Goal: Task Accomplishment & Management: Manage account settings

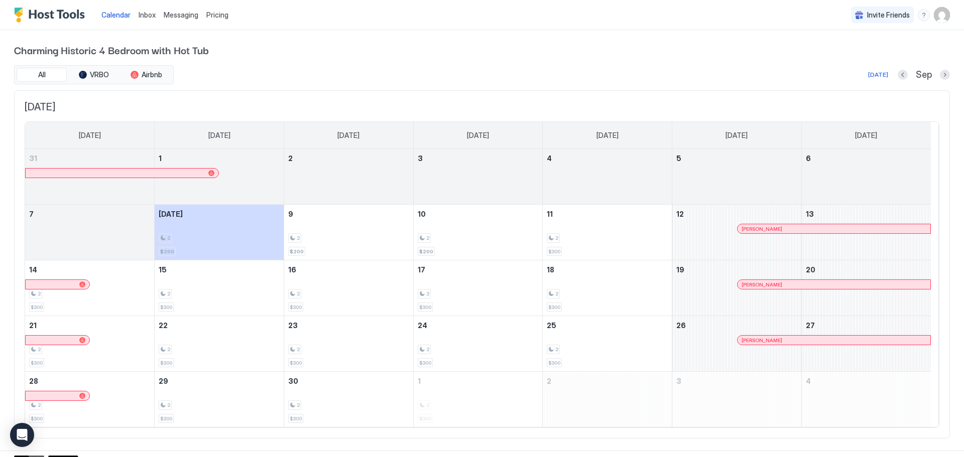
click at [146, 13] on span "Inbox" at bounding box center [147, 15] width 17 height 9
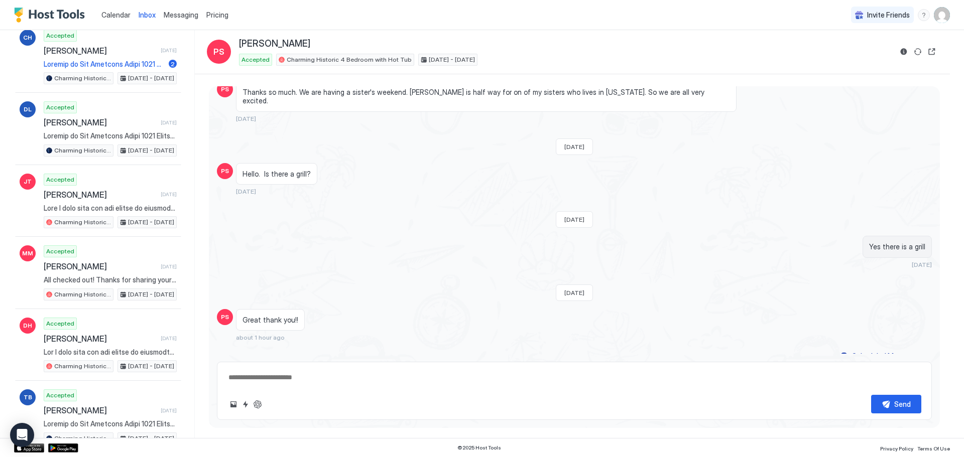
scroll to position [3996, 0]
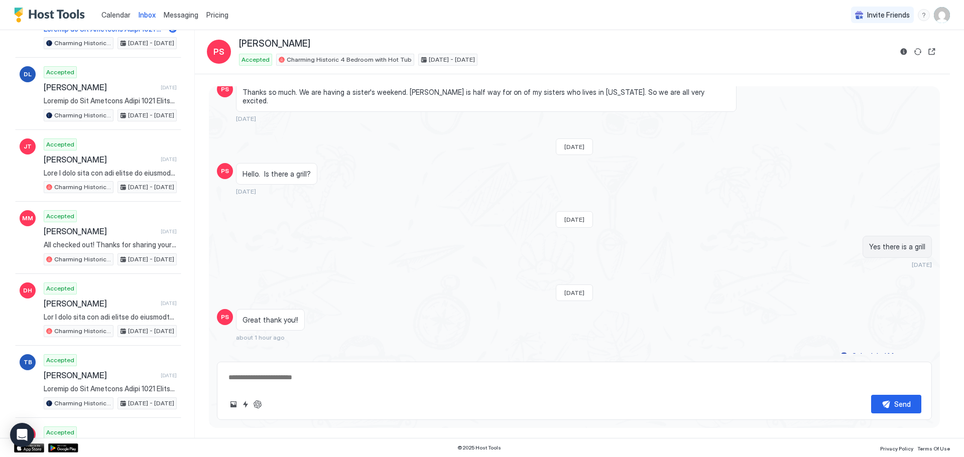
click at [177, 17] on span "Messaging" at bounding box center [181, 15] width 35 height 9
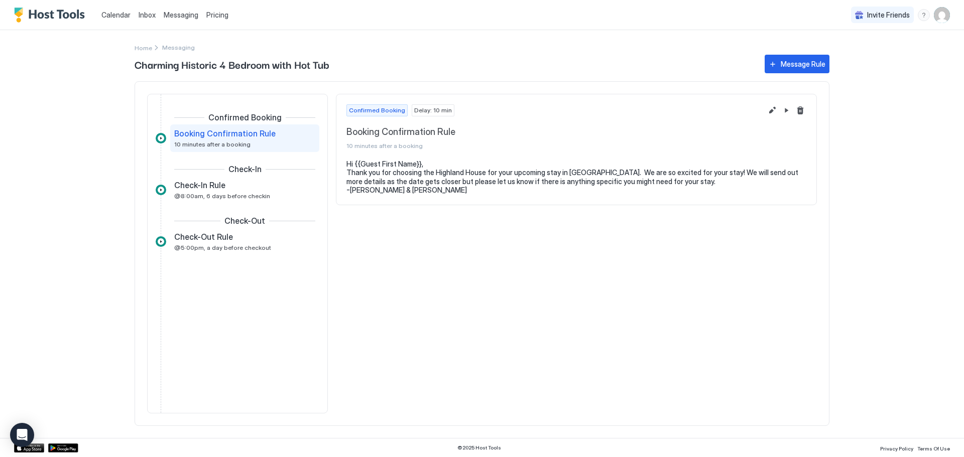
click at [84, 92] on div "Calendar Inbox Messaging Pricing Invite Friends TK Home Messaging Charming Hist…" at bounding box center [482, 228] width 964 height 457
click at [147, 13] on span "Inbox" at bounding box center [147, 15] width 17 height 9
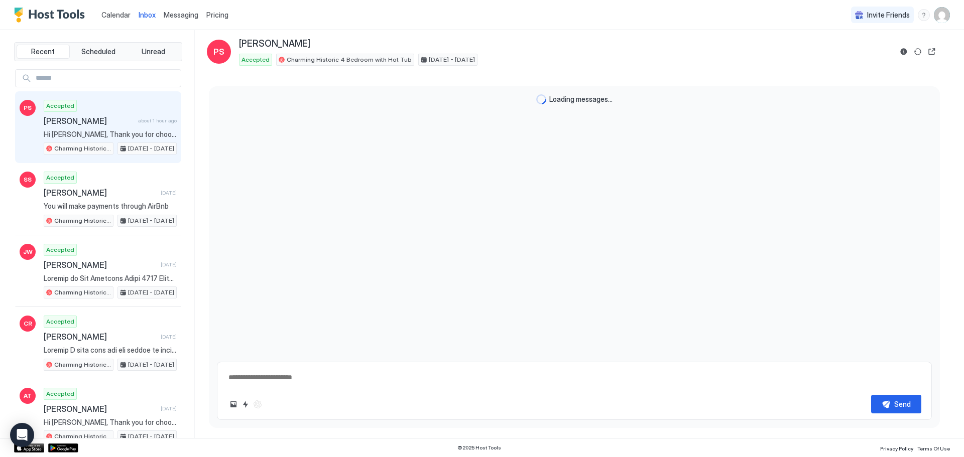
scroll to position [139, 0]
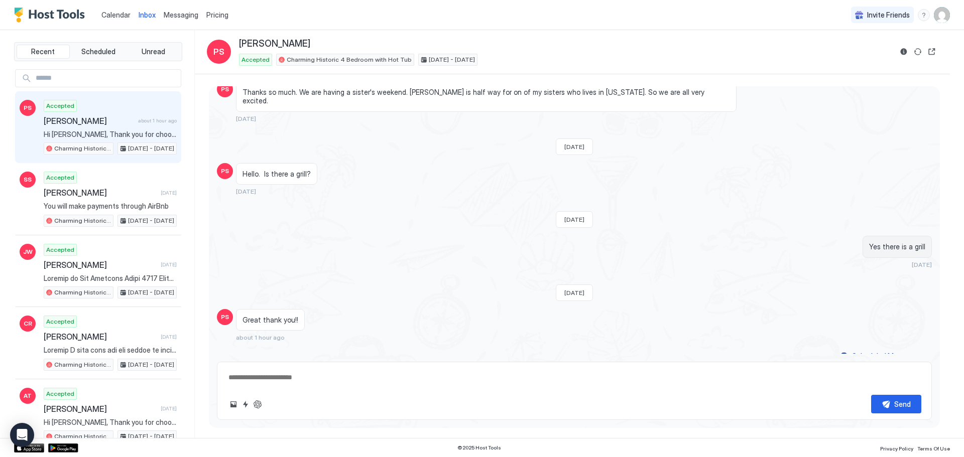
click at [148, 16] on span "Inbox" at bounding box center [147, 15] width 17 height 9
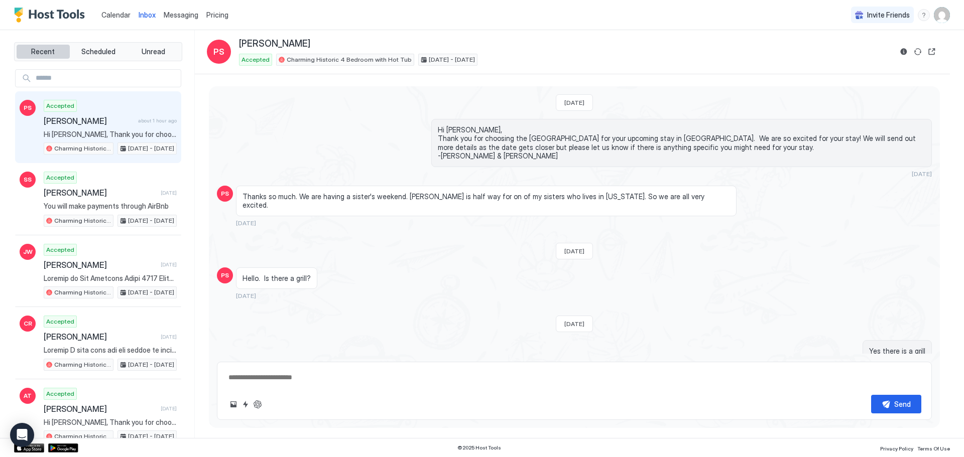
click at [40, 54] on span "Recent" at bounding box center [43, 51] width 24 height 9
click at [99, 48] on span "Scheduled" at bounding box center [98, 51] width 34 height 9
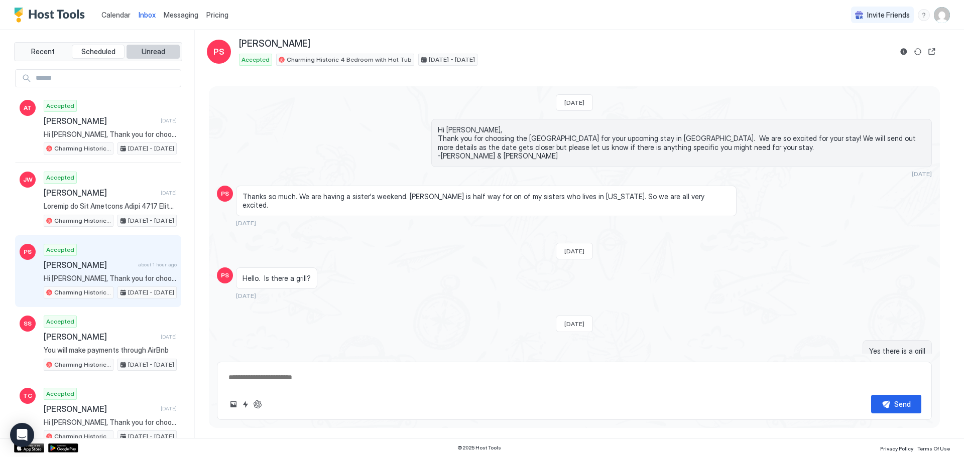
click at [152, 47] on span "Unread" at bounding box center [154, 51] width 24 height 9
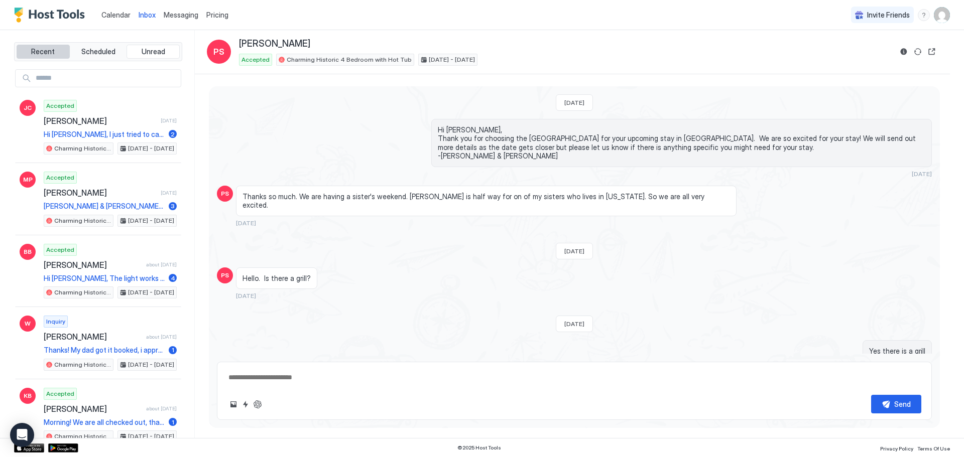
click at [43, 52] on span "Recent" at bounding box center [43, 51] width 24 height 9
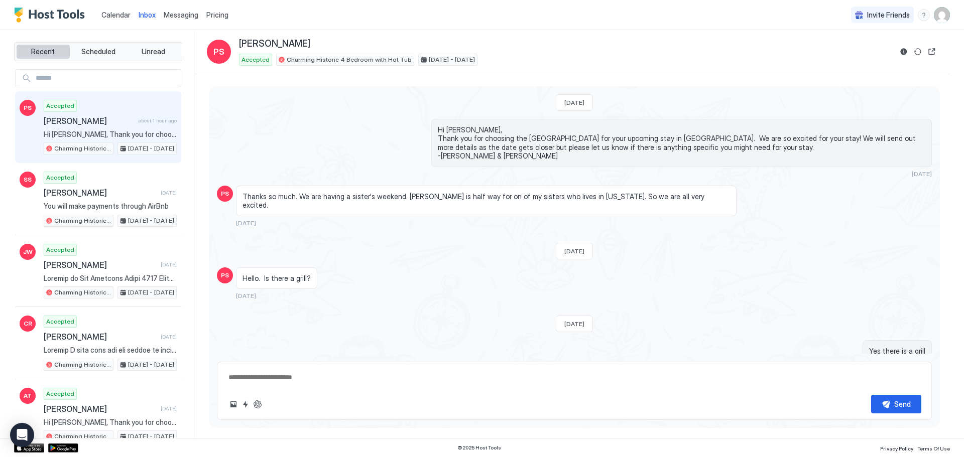
type textarea "*"
click at [114, 13] on span "Calendar" at bounding box center [115, 15] width 29 height 9
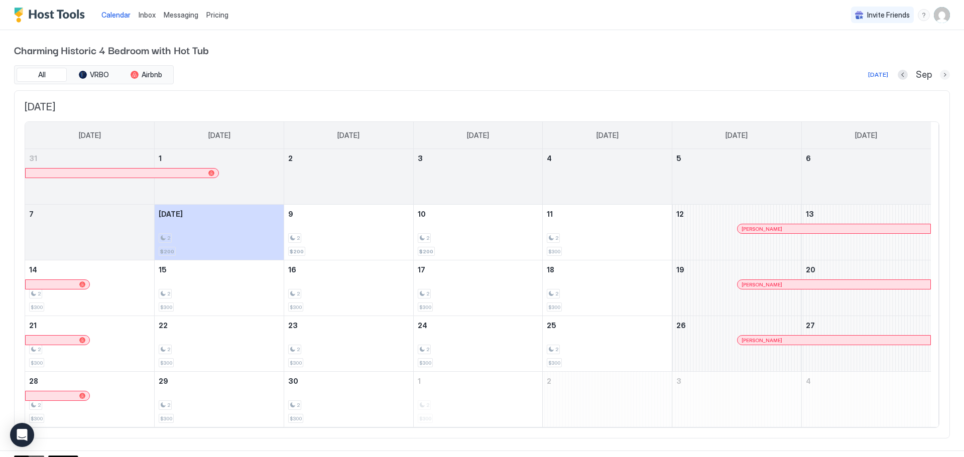
click at [940, 74] on button "Next month" at bounding box center [945, 75] width 10 height 10
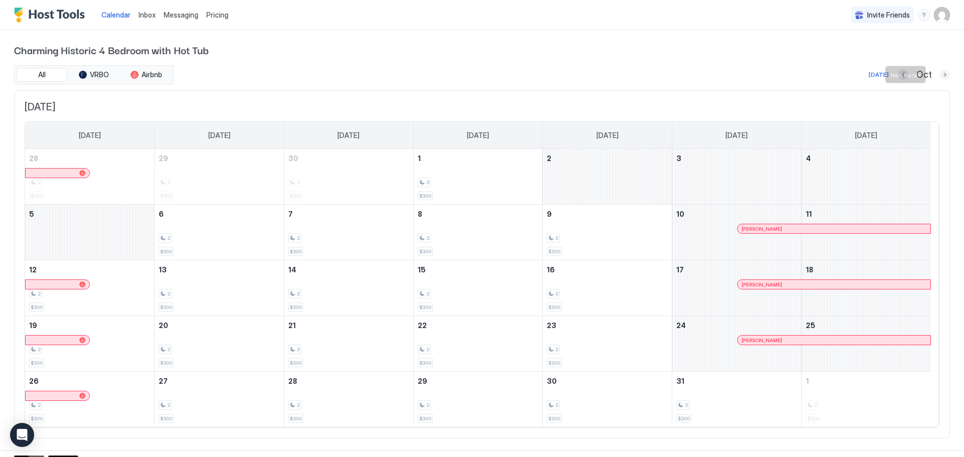
click at [940, 77] on button "Next month" at bounding box center [945, 75] width 10 height 10
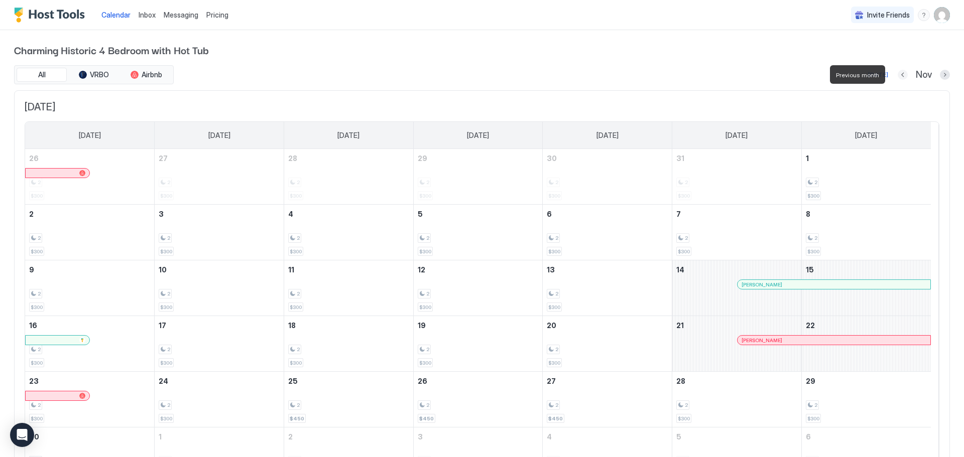
click at [898, 74] on button "Previous month" at bounding box center [903, 75] width 10 height 10
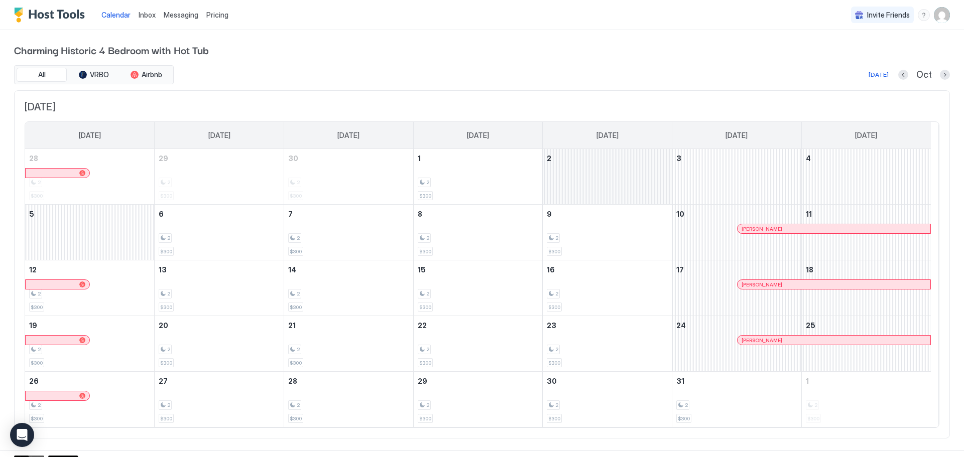
click at [598, 188] on div "October 2, 2025" at bounding box center [607, 176] width 129 height 55
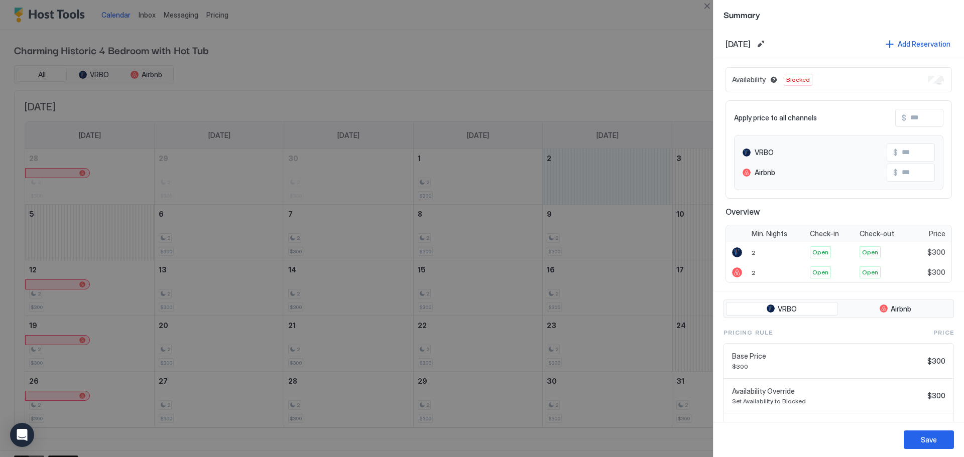
click at [629, 62] on div at bounding box center [482, 228] width 964 height 457
click at [710, 2] on button "Close" at bounding box center [707, 6] width 12 height 12
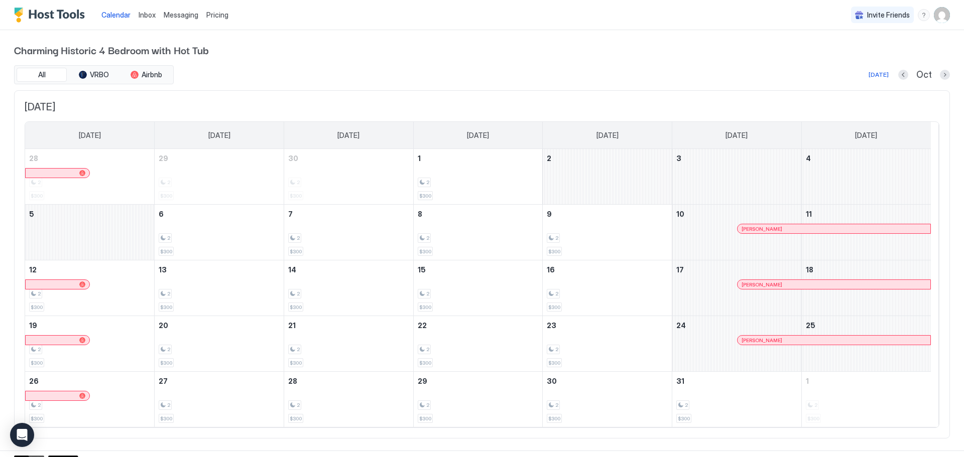
click at [621, 53] on span "Charming Historic 4 Bedroom with Hot Tub" at bounding box center [482, 49] width 936 height 15
click at [628, 172] on div "October 2, 2025" at bounding box center [607, 176] width 129 height 55
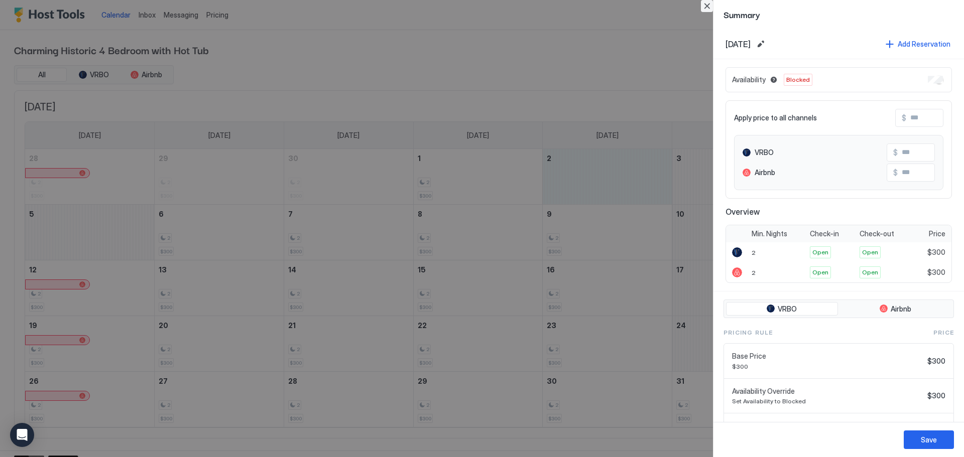
click at [704, 7] on button "Close" at bounding box center [707, 6] width 12 height 12
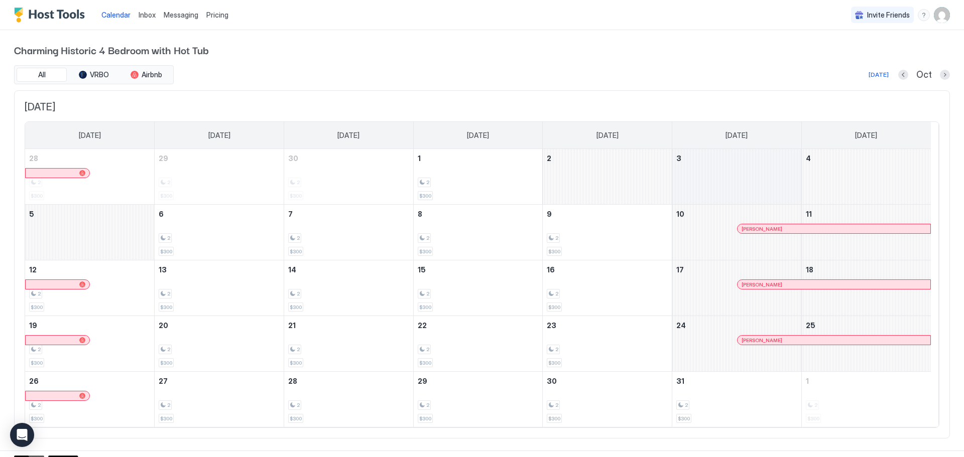
click at [712, 183] on div "October 3, 2025" at bounding box center [736, 176] width 129 height 55
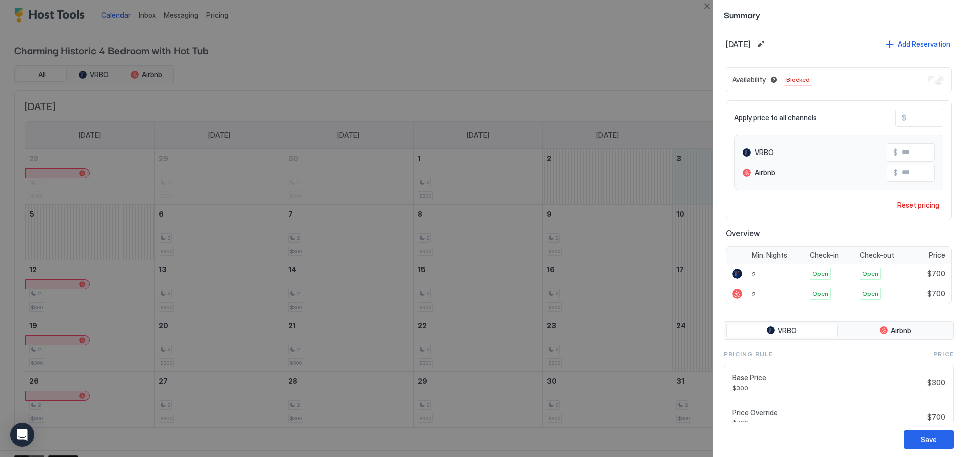
click at [599, 181] on div at bounding box center [482, 228] width 964 height 457
click at [371, 56] on div at bounding box center [482, 228] width 964 height 457
click at [705, 5] on button "Close" at bounding box center [707, 6] width 12 height 12
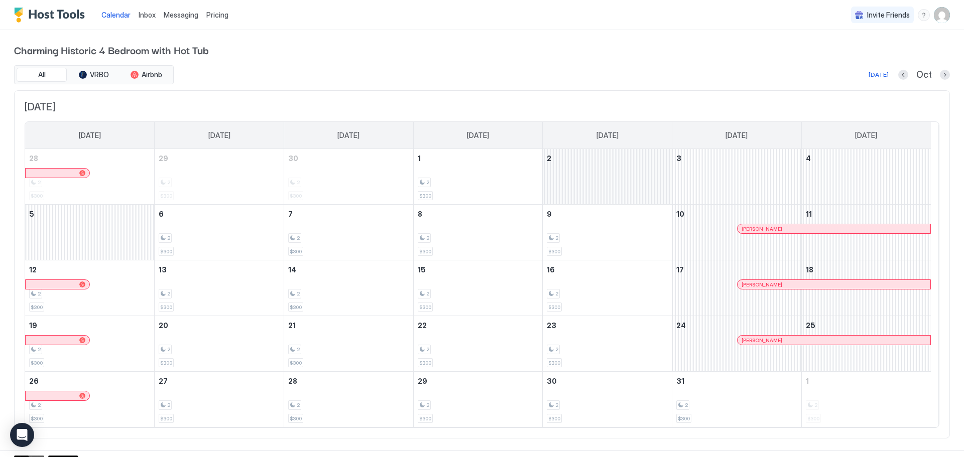
click at [591, 182] on div "October 2, 2025" at bounding box center [607, 176] width 129 height 55
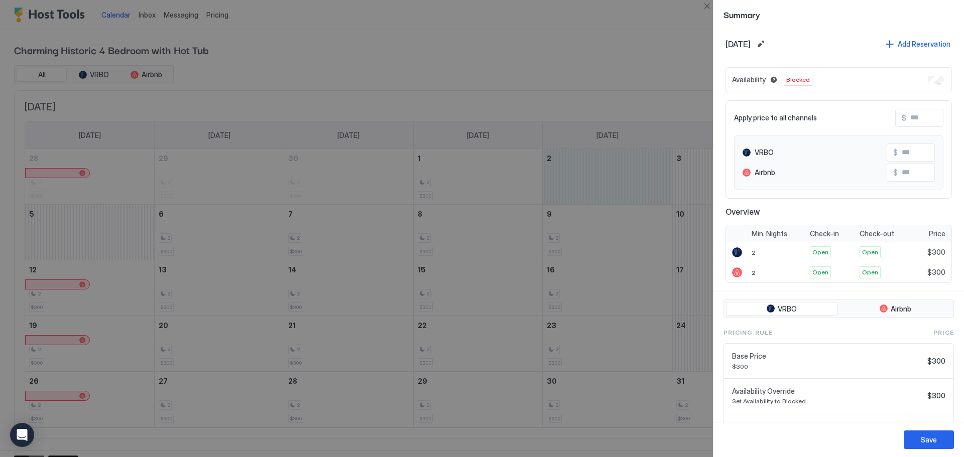
click at [78, 244] on div at bounding box center [482, 228] width 964 height 457
click at [590, 48] on div at bounding box center [482, 228] width 964 height 457
click at [613, 41] on div at bounding box center [482, 228] width 964 height 457
click at [704, 9] on button "Close" at bounding box center [707, 6] width 12 height 12
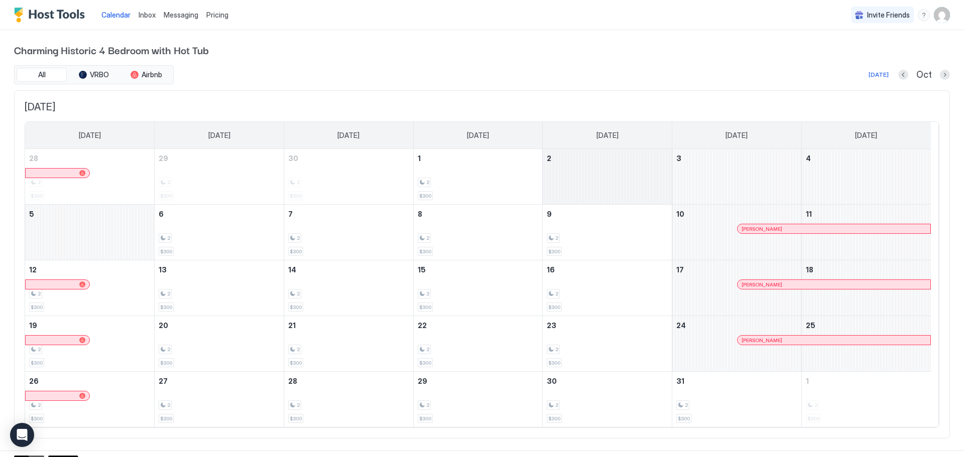
click at [613, 183] on div "October 2, 2025" at bounding box center [607, 176] width 129 height 55
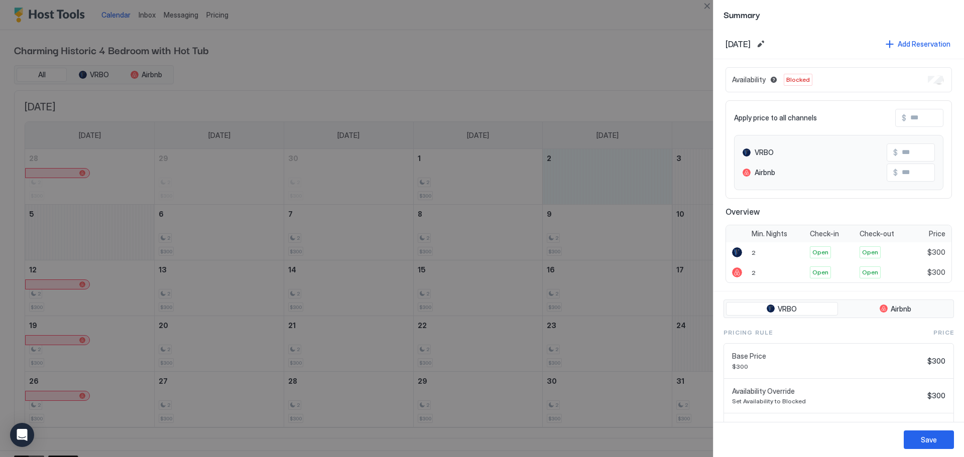
click at [631, 80] on div at bounding box center [482, 228] width 964 height 457
click at [641, 29] on div at bounding box center [482, 228] width 964 height 457
click at [706, 9] on button "Close" at bounding box center [707, 6] width 12 height 12
